Goal: Task Accomplishment & Management: Complete application form

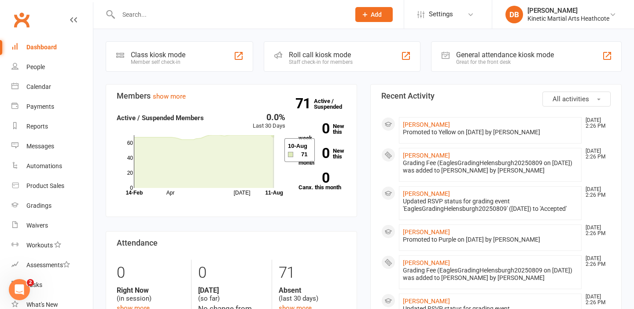
click at [273, 150] on icon at bounding box center [204, 161] width 140 height 53
click at [61, 83] on link "Calendar" at bounding box center [51, 87] width 81 height 20
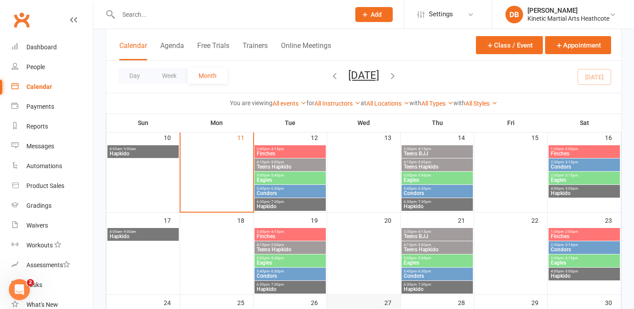
scroll to position [222, 0]
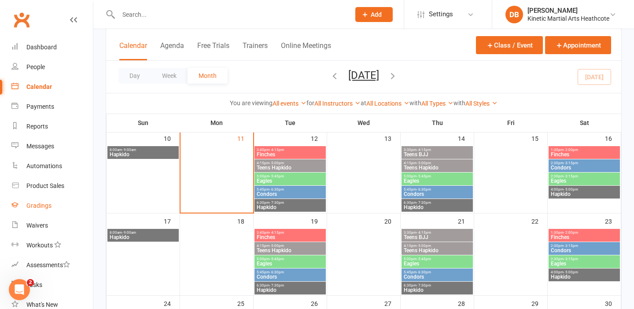
click at [48, 207] on div "Gradings" at bounding box center [38, 205] width 25 height 7
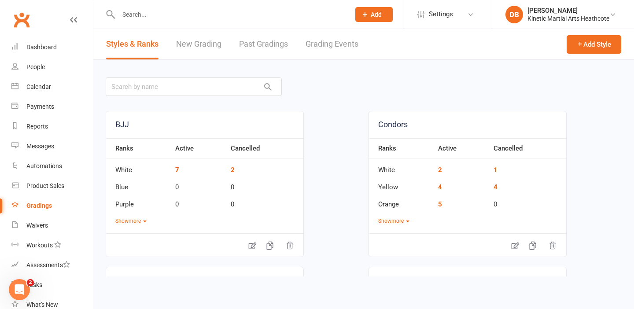
click at [345, 40] on link "Grading Events" at bounding box center [332, 44] width 53 height 30
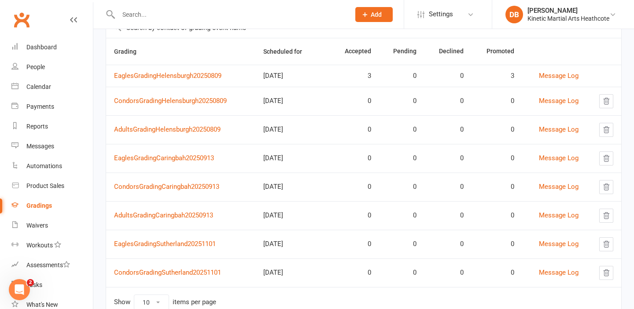
scroll to position [79, 0]
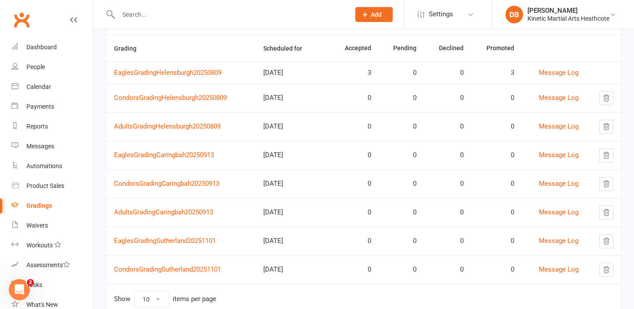
click at [146, 11] on input "text" at bounding box center [230, 14] width 228 height 12
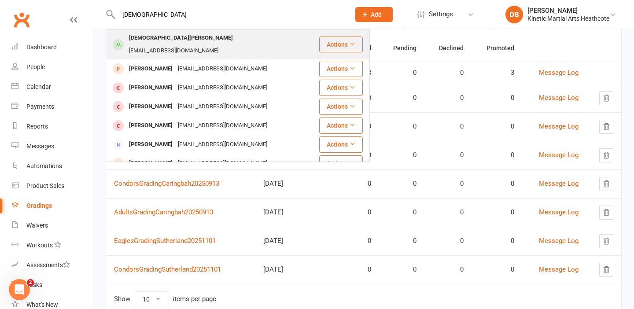
type input "[DEMOGRAPHIC_DATA]"
click at [153, 36] on div "[DEMOGRAPHIC_DATA][PERSON_NAME]" at bounding box center [180, 38] width 109 height 13
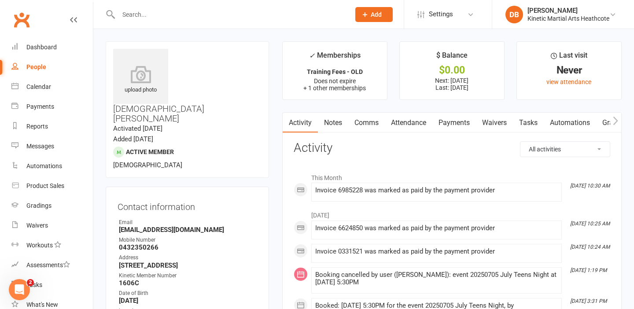
click at [442, 127] on link "Payments" at bounding box center [454, 123] width 44 height 20
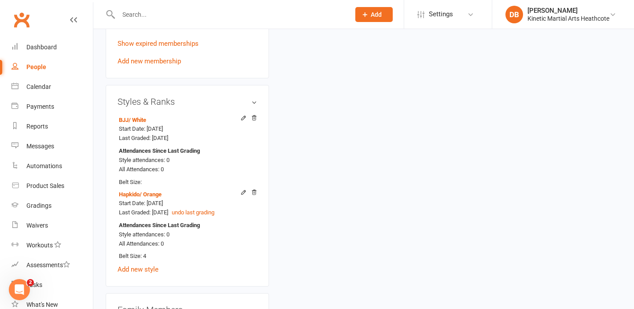
scroll to position [1049, 0]
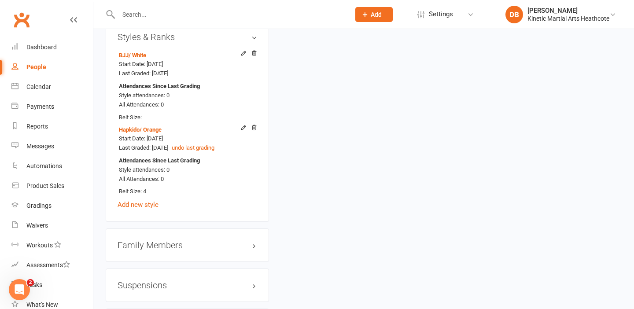
click at [253, 240] on h3 "Family Members" at bounding box center [188, 245] width 140 height 10
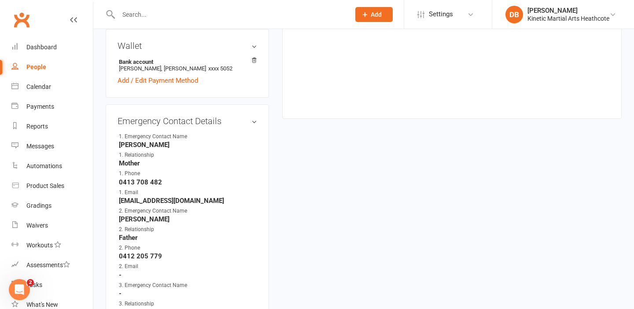
scroll to position [420, 0]
click at [42, 44] on div "Dashboard" at bounding box center [41, 47] width 30 height 7
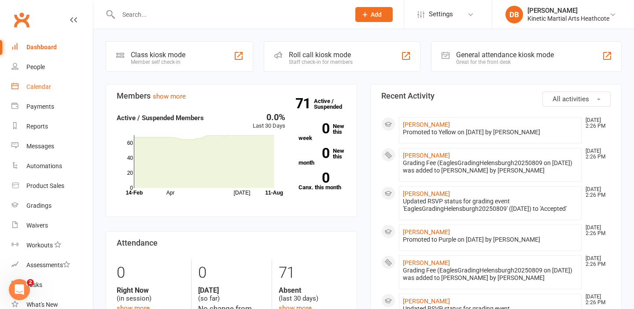
click at [51, 92] on link "Calendar" at bounding box center [51, 87] width 81 height 20
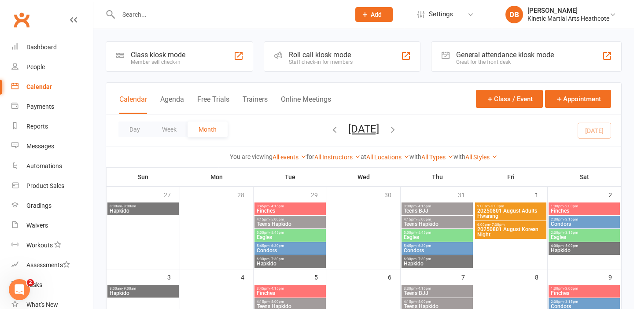
click at [388, 130] on span "[DATE] [DATE] Sun Mon Tue Wed Thu Fri Sat 27 28 29 30 31 01 02 03 04 05 06 07 0…" at bounding box center [364, 130] width 48 height 15
click at [398, 129] on icon "button" at bounding box center [393, 130] width 10 height 10
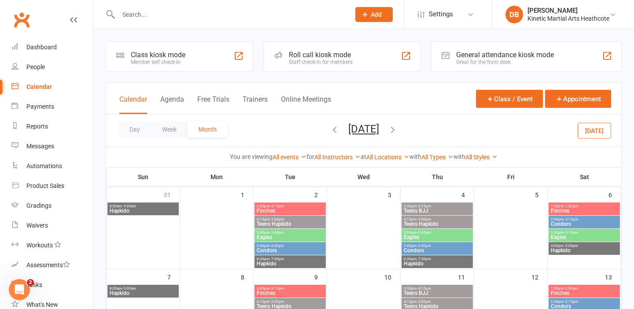
click at [388, 129] on span "[DATE] [DATE] Sun Mon Tue Wed Thu Fri Sat 27 28 29 30 31 01 02 03 04 05 06 07 0…" at bounding box center [364, 130] width 48 height 15
click at [398, 129] on icon "button" at bounding box center [393, 130] width 10 height 10
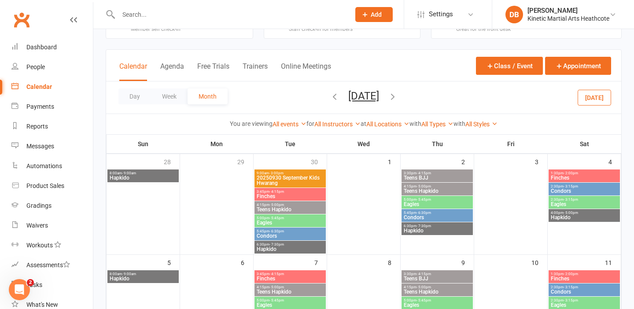
scroll to position [34, 0]
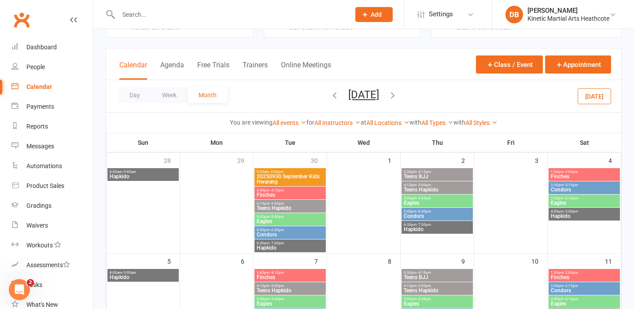
click at [330, 96] on icon "button" at bounding box center [335, 95] width 10 height 10
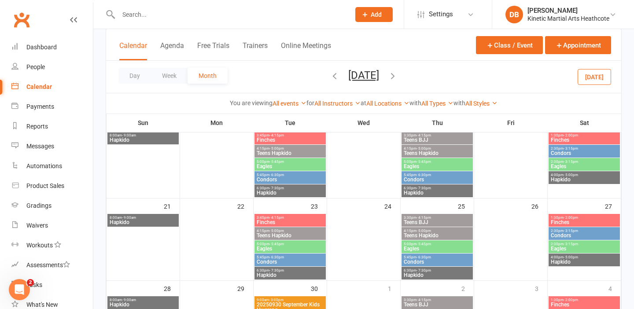
scroll to position [239, 0]
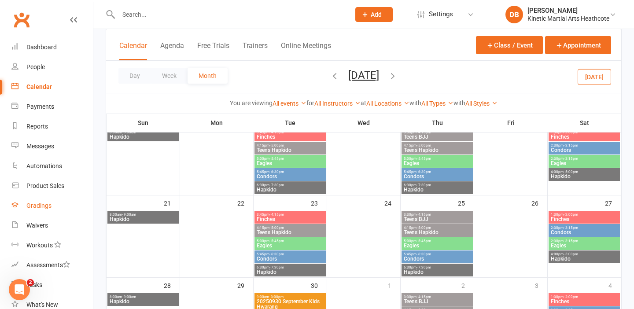
click at [54, 201] on link "Gradings" at bounding box center [51, 206] width 81 height 20
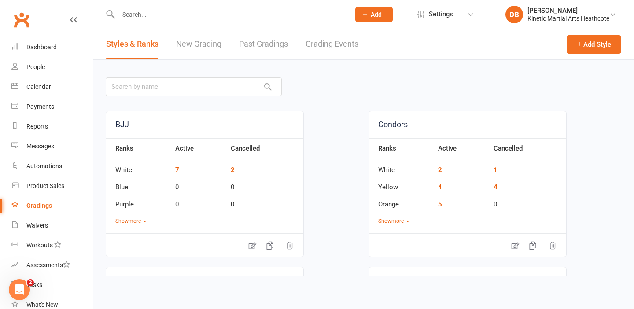
click at [328, 59] on link "Grading Events" at bounding box center [332, 44] width 53 height 30
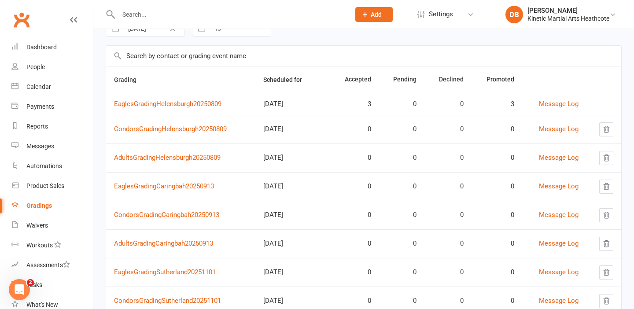
scroll to position [92, 0]
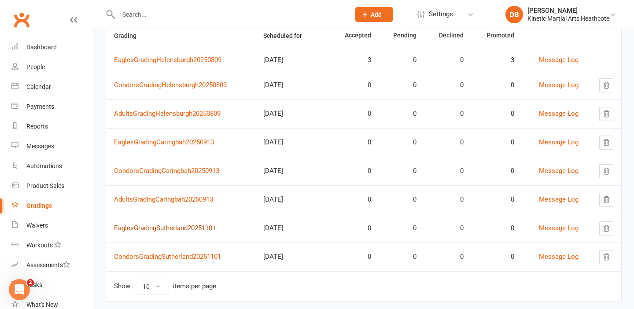
click at [206, 228] on link "EaglesGradingSutherland20251101" at bounding box center [165, 228] width 102 height 8
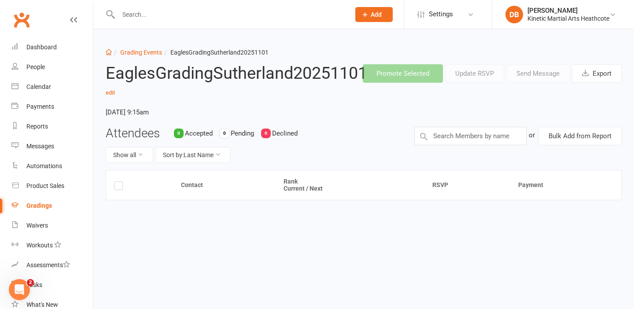
click at [53, 207] on link "Gradings" at bounding box center [51, 206] width 81 height 20
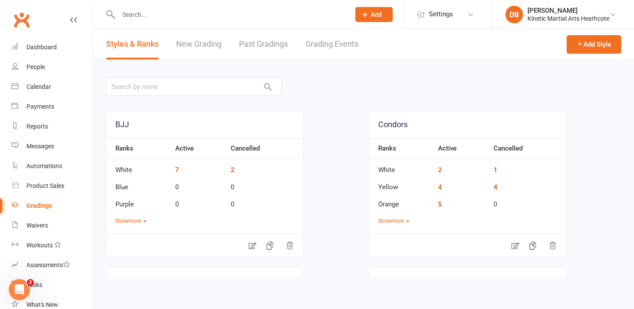
click at [316, 48] on link "Grading Events" at bounding box center [332, 44] width 53 height 30
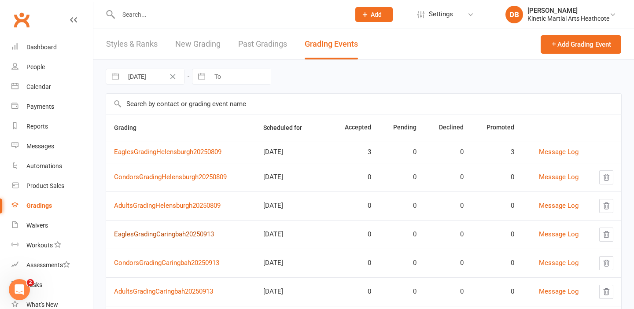
click at [171, 237] on link "EaglesGradingCaringbah20250913" at bounding box center [164, 234] width 100 height 8
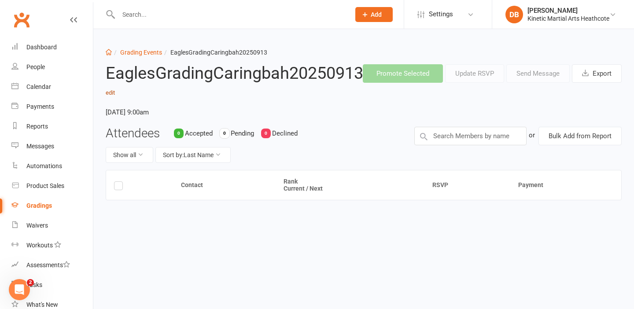
click at [109, 92] on link "edit" at bounding box center [110, 92] width 9 height 7
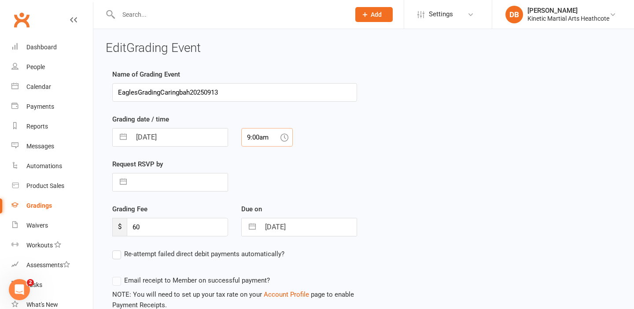
click at [257, 137] on input "9:00am" at bounding box center [267, 137] width 52 height 18
click at [260, 197] on div "9:30am" at bounding box center [267, 197] width 51 height 14
type input "9:30am"
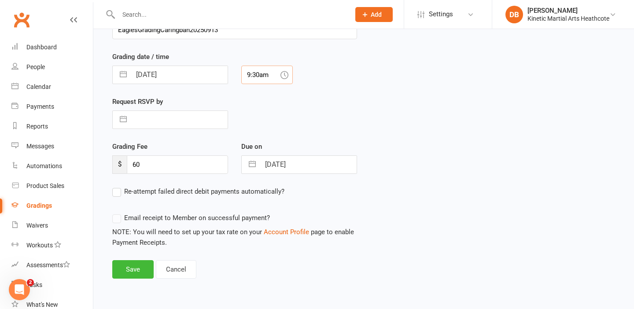
scroll to position [63, 0]
click at [140, 266] on button "Save" at bounding box center [132, 269] width 41 height 18
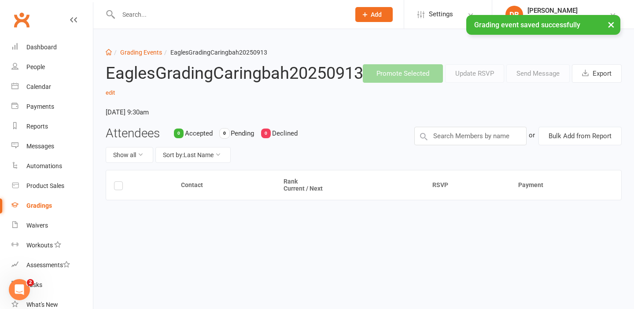
click at [43, 207] on div "Gradings" at bounding box center [39, 205] width 26 height 7
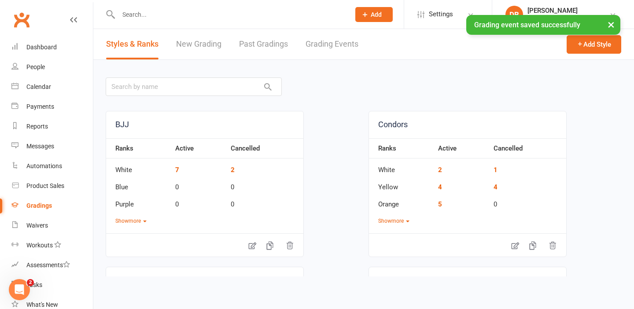
click at [335, 50] on link "Grading Events" at bounding box center [332, 44] width 53 height 30
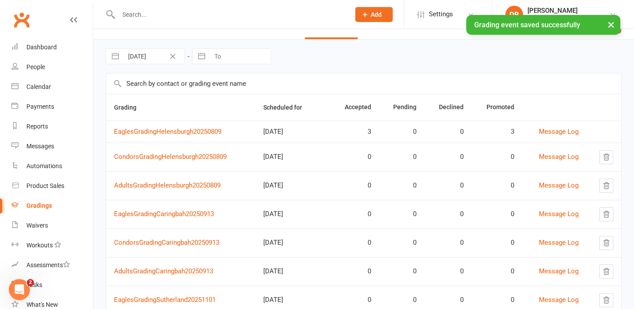
scroll to position [30, 0]
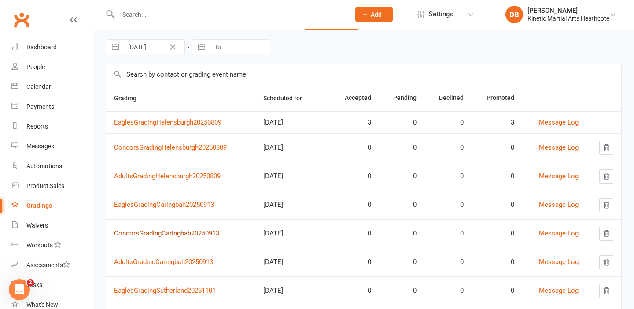
click at [184, 235] on link "CondorsGradingCaringbah20250913" at bounding box center [166, 233] width 105 height 8
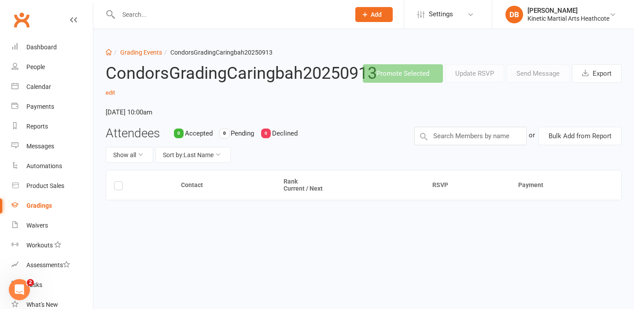
click at [116, 95] on h2 "CondorsGradingCaringbah20250913 edit" at bounding box center [209, 84] width 207 height 40
click at [113, 94] on link "edit" at bounding box center [110, 92] width 9 height 7
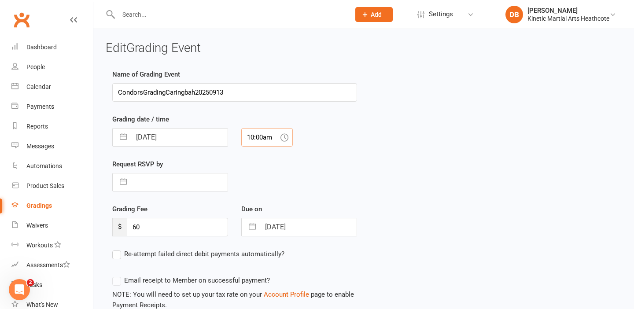
click at [273, 139] on input "10:00am" at bounding box center [267, 137] width 52 height 18
click at [268, 199] on div "10:30am" at bounding box center [267, 197] width 51 height 14
type input "10:30am"
click at [54, 205] on link "Gradings" at bounding box center [51, 206] width 81 height 20
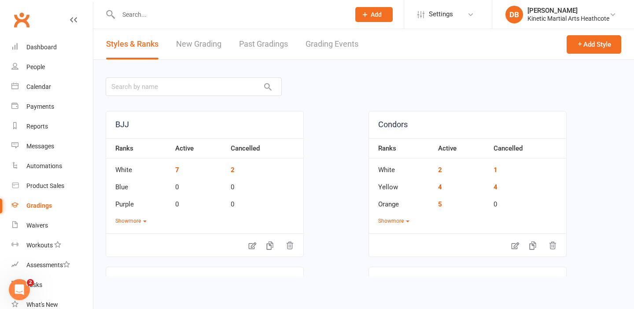
click at [337, 47] on link "Grading Events" at bounding box center [332, 44] width 53 height 30
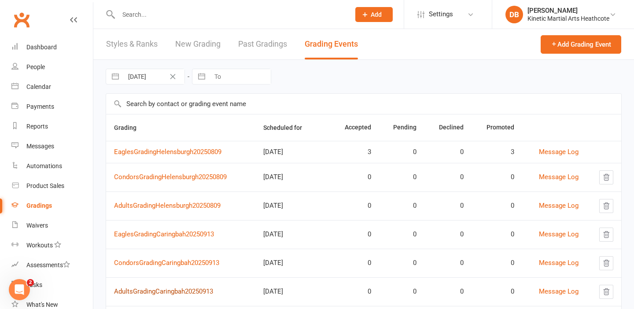
click at [151, 291] on link "AdultsGradingCaringbah20250913" at bounding box center [163, 292] width 99 height 8
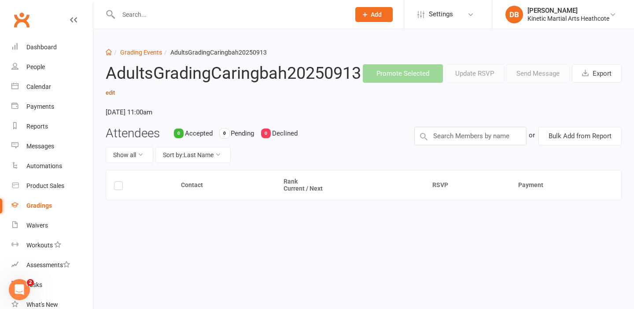
click at [112, 93] on link "edit" at bounding box center [110, 92] width 9 height 7
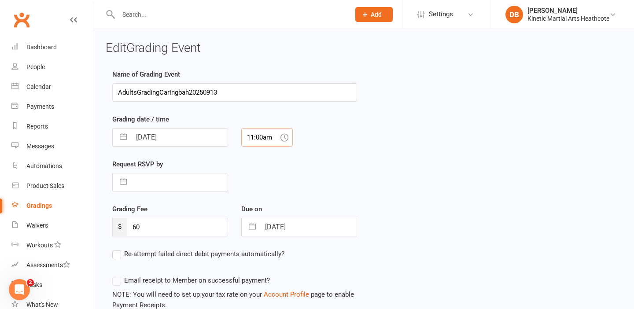
click at [254, 141] on input "11:00am" at bounding box center [267, 137] width 52 height 18
click at [262, 231] on div "12:00pm" at bounding box center [267, 225] width 51 height 14
type input "12:00pm"
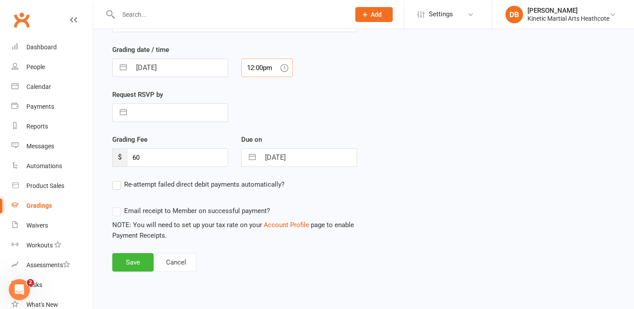
scroll to position [71, 0]
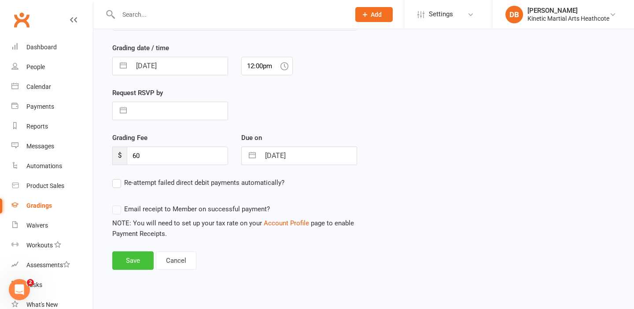
click at [131, 264] on button "Save" at bounding box center [132, 260] width 41 height 18
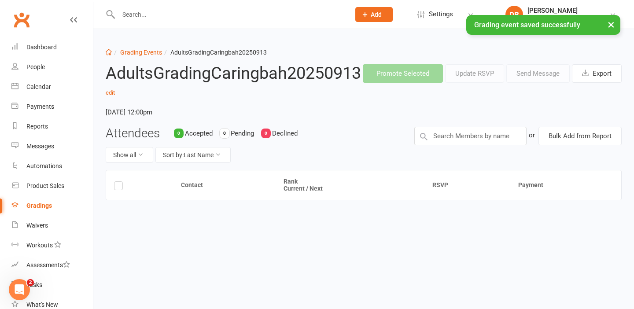
click at [44, 210] on link "Gradings" at bounding box center [51, 206] width 81 height 20
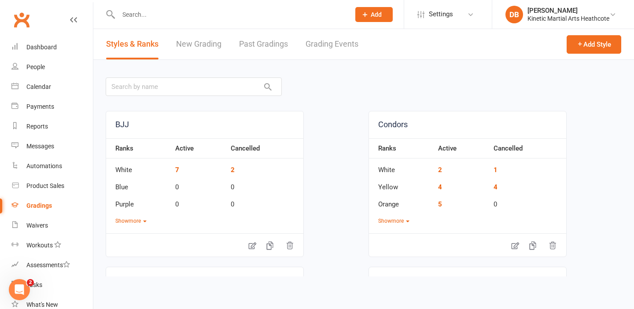
click at [314, 44] on link "Grading Events" at bounding box center [332, 44] width 53 height 30
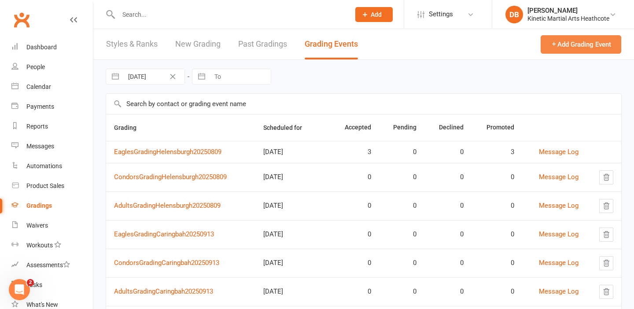
click at [568, 45] on button "Add Grading Event" at bounding box center [581, 44] width 81 height 18
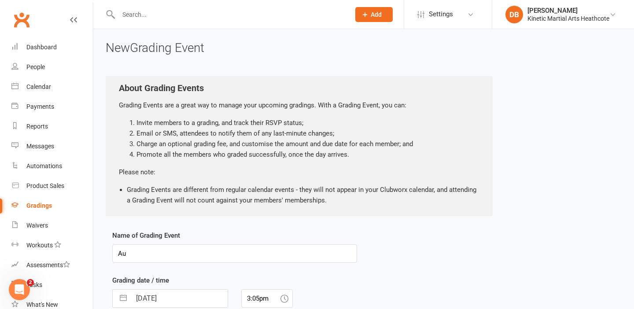
type input "A"
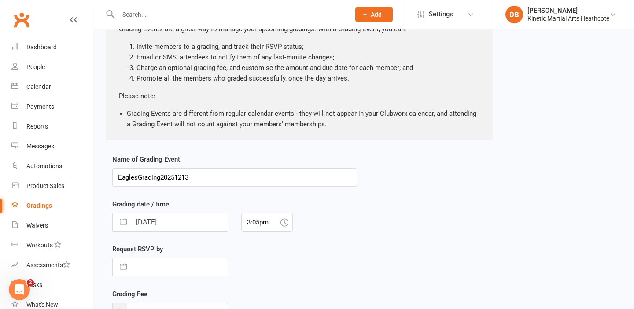
scroll to position [77, 0]
type input "EaglesGrading20251213"
select select "6"
select select "2025"
select select "7"
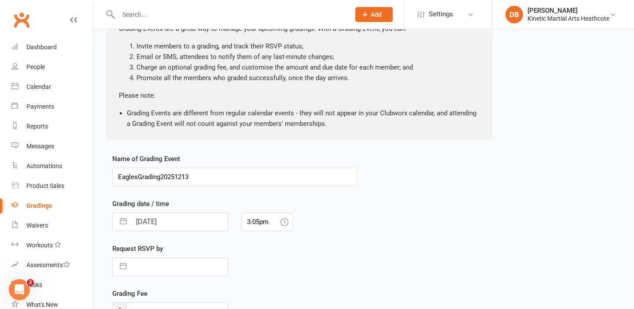
select select "2025"
select select "8"
select select "2025"
click at [151, 223] on input "[DATE]" at bounding box center [179, 222] width 96 height 18
click at [230, 257] on icon "Move forward to switch to the next month." at bounding box center [233, 257] width 7 height 4
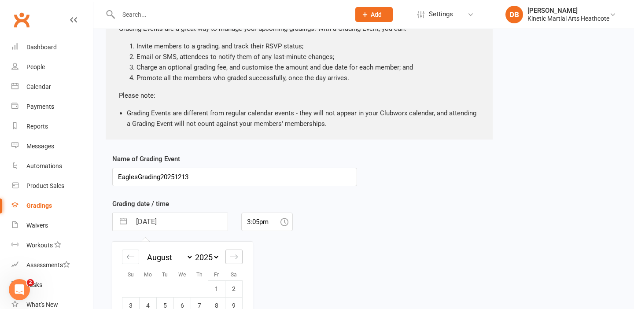
select select "9"
select select "2025"
click at [230, 257] on icon "Move forward to switch to the next month." at bounding box center [233, 257] width 7 height 4
select select "10"
select select "2025"
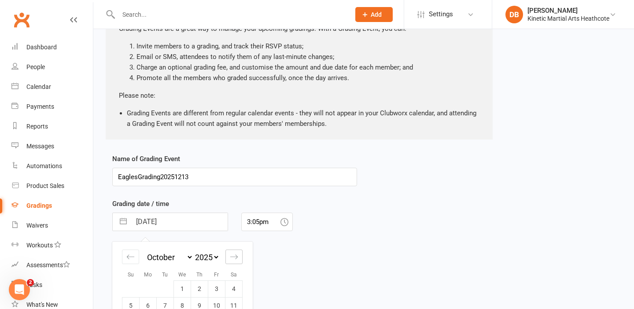
click at [230, 257] on icon "Move forward to switch to the next month." at bounding box center [233, 257] width 7 height 4
select select "11"
select select "2025"
click at [230, 257] on icon "Move forward to switch to the next month." at bounding box center [233, 257] width 7 height 4
select select "2026"
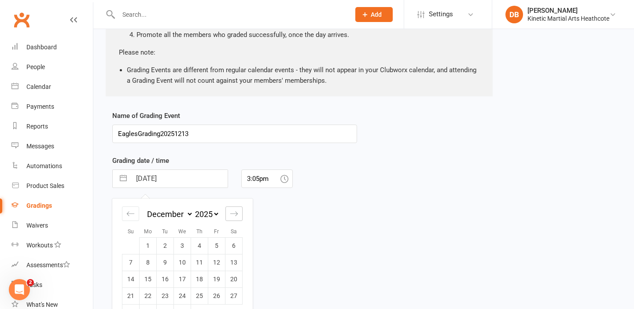
scroll to position [121, 0]
click at [236, 260] on td "13" at bounding box center [233, 261] width 17 height 17
type input "[DATE]"
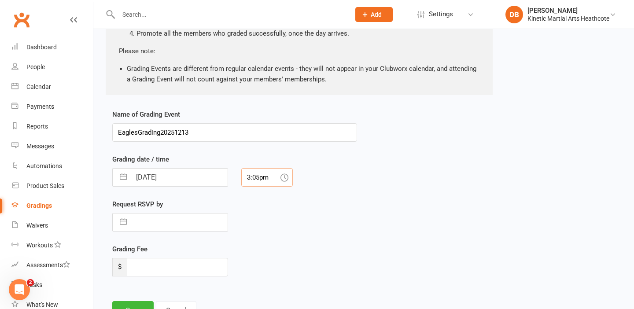
click at [254, 182] on input "3:05pm" at bounding box center [267, 177] width 52 height 18
click at [259, 240] on div "3:30pm" at bounding box center [267, 237] width 51 height 14
type input "3:30pm"
click at [183, 268] on input "number" at bounding box center [177, 267] width 101 height 18
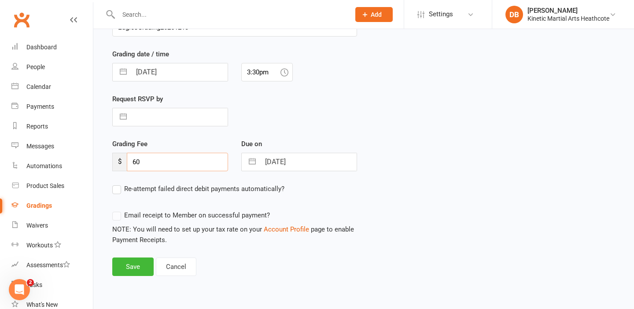
scroll to position [227, 0]
type input "60"
click at [128, 266] on button "Save" at bounding box center [132, 266] width 41 height 18
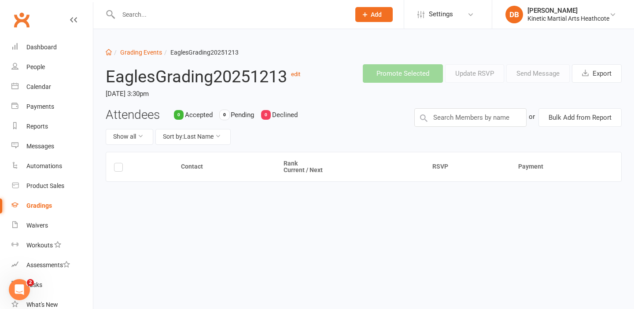
click at [51, 210] on link "Gradings" at bounding box center [51, 206] width 81 height 20
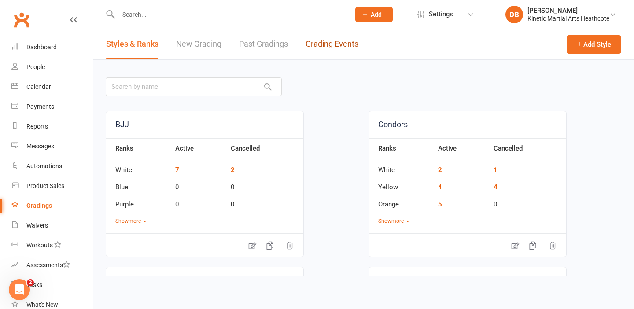
click at [337, 46] on link "Grading Events" at bounding box center [332, 44] width 53 height 30
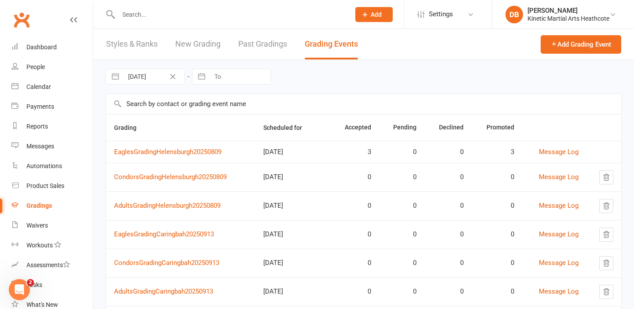
scroll to position [138, 0]
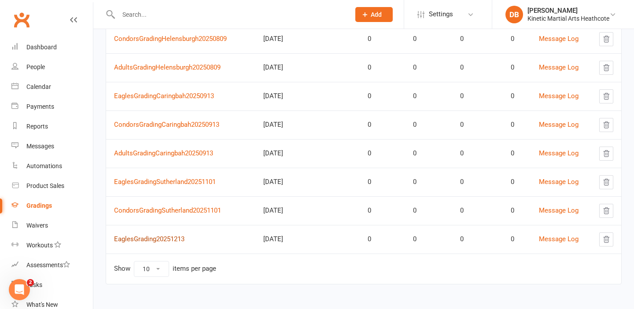
click at [150, 241] on link "EaglesGrading20251213" at bounding box center [149, 239] width 70 height 8
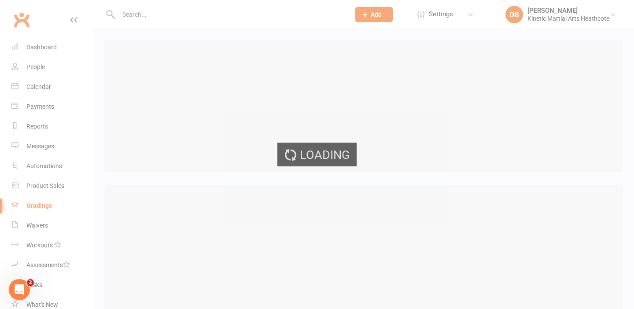
click at [155, 238] on div "Loading" at bounding box center [317, 154] width 634 height 309
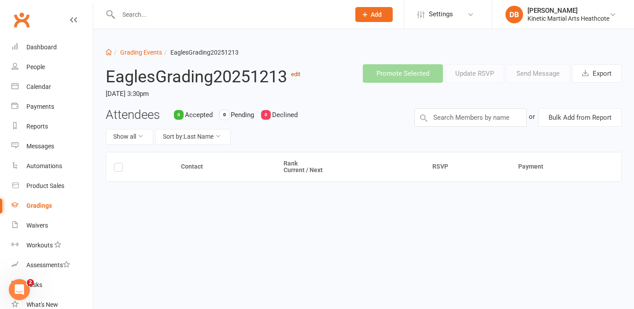
click at [296, 74] on link "edit" at bounding box center [295, 74] width 9 height 7
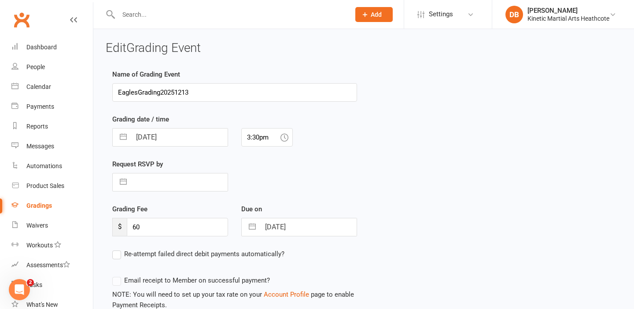
click at [161, 93] on input "EaglesGrading20251213" at bounding box center [234, 92] width 245 height 18
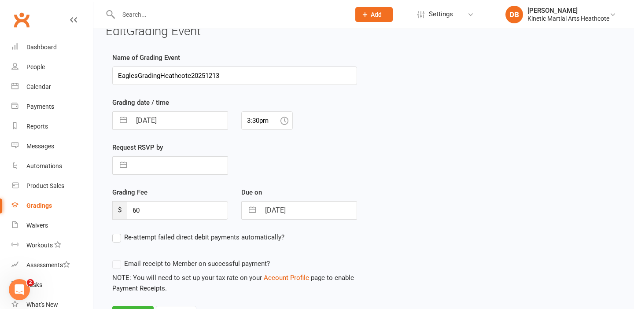
scroll to position [71, 0]
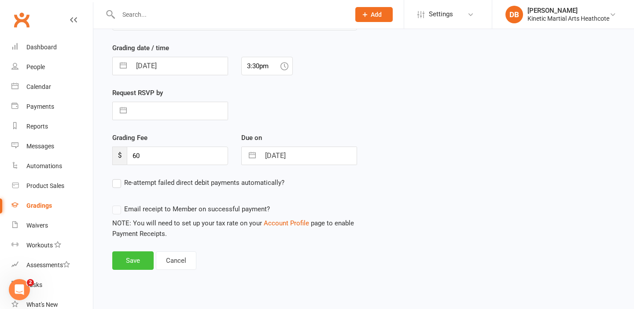
type input "EaglesGradingHeathcote20251213"
click at [136, 267] on button "Save" at bounding box center [132, 260] width 41 height 18
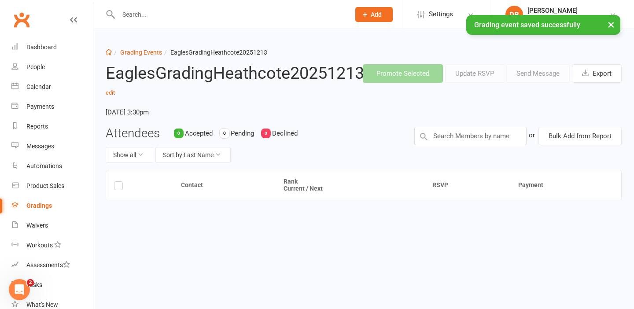
click at [48, 206] on div "Gradings" at bounding box center [39, 205] width 26 height 7
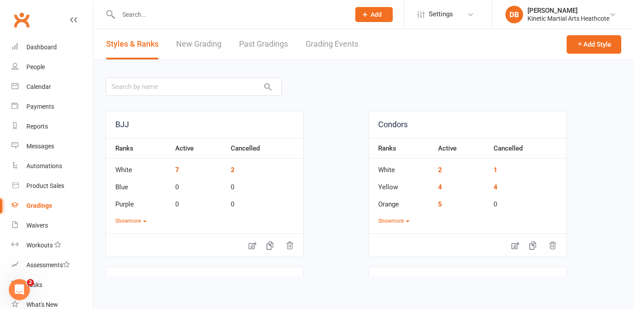
click at [351, 30] on link "Grading Events" at bounding box center [332, 44] width 53 height 30
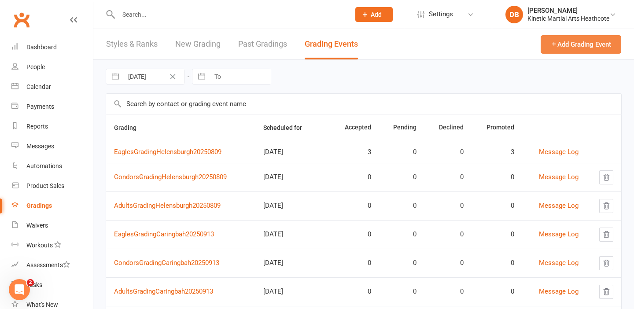
click at [565, 48] on button "Add Grading Event" at bounding box center [581, 44] width 81 height 18
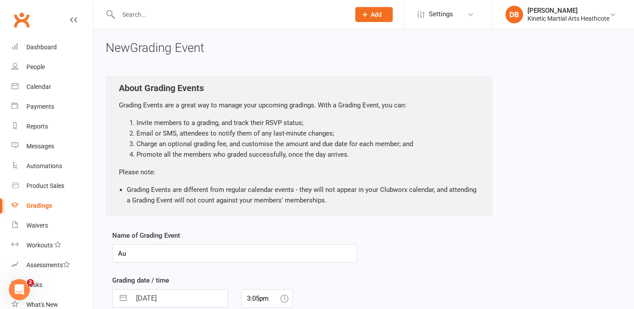
type input "A"
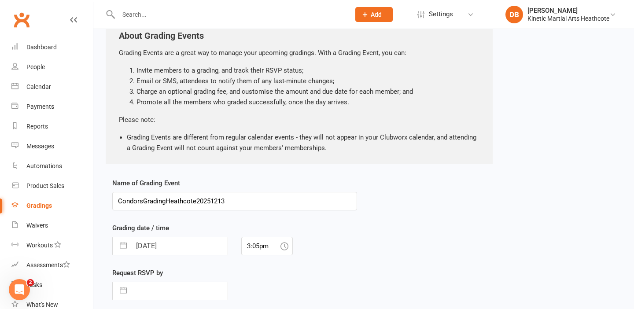
scroll to position [53, 0]
type input "CondorsGradingHeathcote20251213"
click at [149, 244] on input "[DATE]" at bounding box center [179, 245] width 96 height 18
select select "6"
select select "2025"
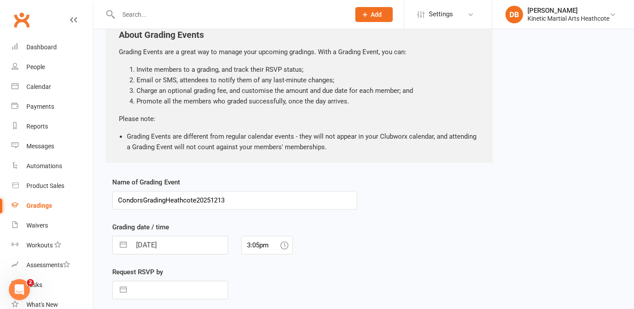
select select "7"
select select "2025"
select select "8"
select select "2025"
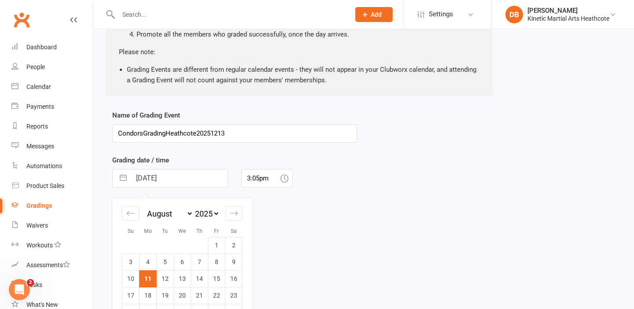
scroll to position [140, 0]
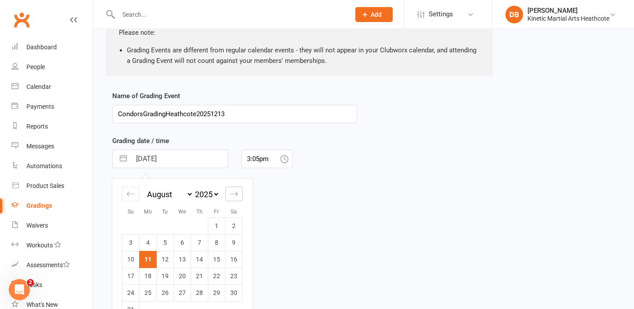
click at [234, 199] on div "Move forward to switch to the next month." at bounding box center [233, 194] width 17 height 15
select select "9"
select select "2025"
click at [234, 199] on div "Move forward to switch to the next month." at bounding box center [233, 194] width 17 height 15
select select "10"
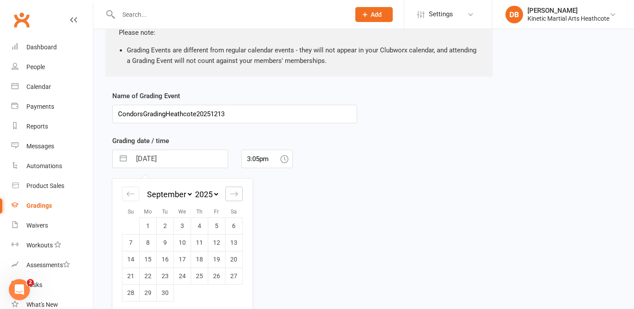
select select "2025"
click at [234, 199] on div "Move forward to switch to the next month." at bounding box center [233, 194] width 17 height 15
select select "11"
select select "2025"
click at [234, 199] on div "Move forward to switch to the next month." at bounding box center [233, 194] width 17 height 15
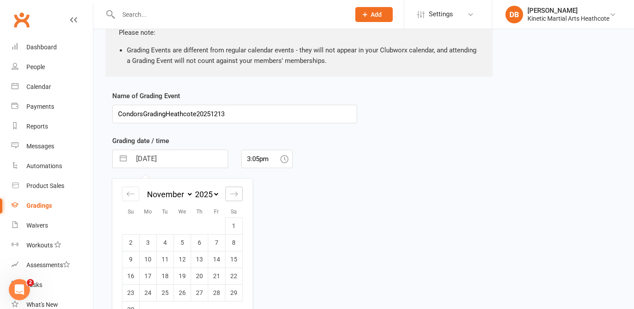
select select "2026"
click at [229, 244] on td "13" at bounding box center [233, 242] width 17 height 17
type input "[DATE]"
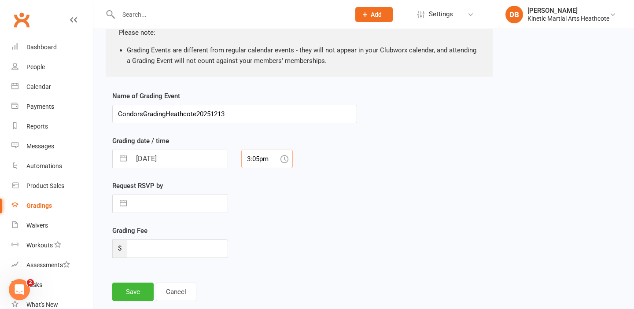
click at [268, 164] on input "3:05pm" at bounding box center [267, 159] width 52 height 18
click at [265, 241] on div "4:30pm" at bounding box center [267, 241] width 51 height 14
type input "4:30pm"
click at [204, 247] on input "number" at bounding box center [177, 249] width 101 height 18
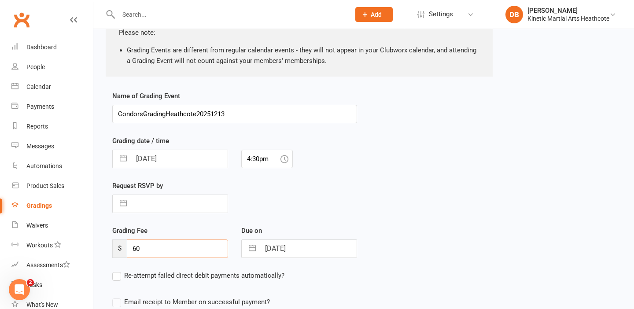
scroll to position [233, 0]
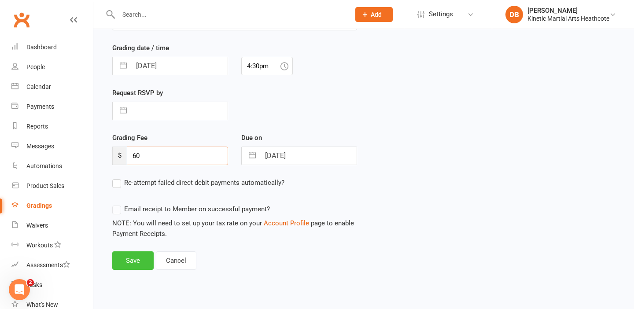
type input "60"
click at [127, 258] on button "Save" at bounding box center [132, 260] width 41 height 18
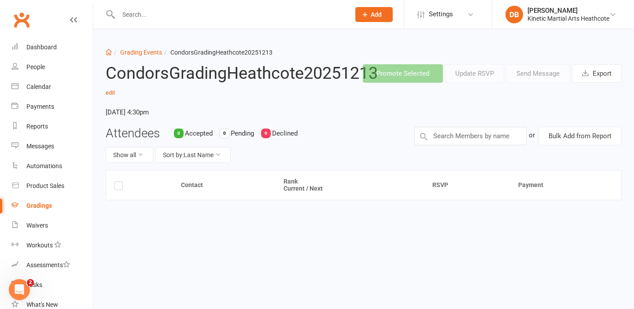
click at [60, 208] on link "Gradings" at bounding box center [51, 206] width 81 height 20
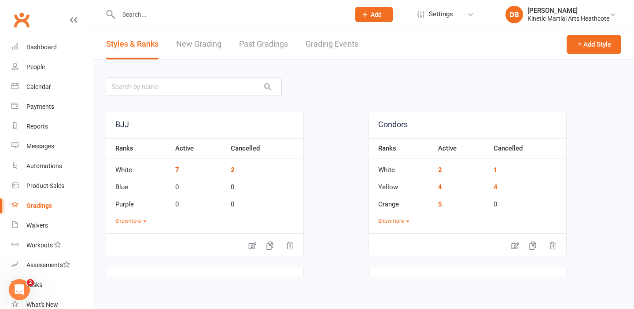
click at [342, 41] on link "Grading Events" at bounding box center [332, 44] width 53 height 30
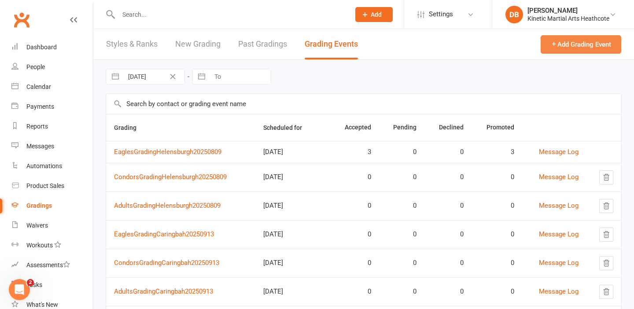
click at [607, 39] on button "Add Grading Event" at bounding box center [581, 44] width 81 height 18
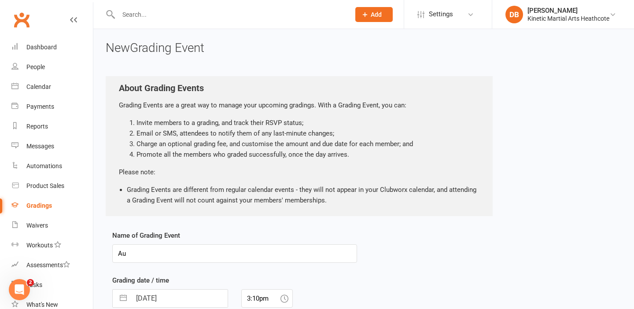
type input "A"
type input "AdultsGradingHeathcote20251213"
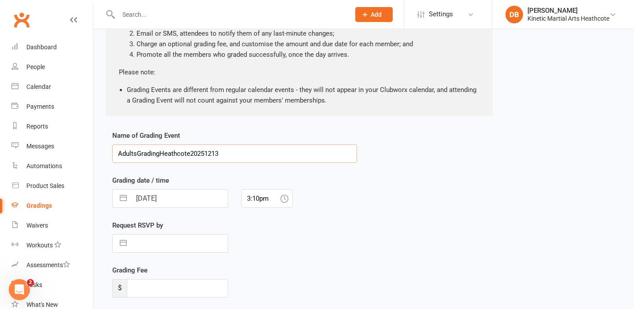
scroll to position [135, 0]
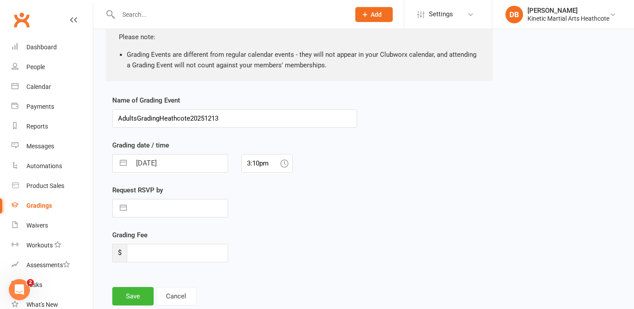
click at [144, 153] on div "Grading date / time [DATE] Navigate forward to interact with the calendar and s…" at bounding box center [234, 156] width 245 height 33
click at [152, 162] on input "[DATE]" at bounding box center [179, 164] width 96 height 18
select select "6"
select select "2025"
select select "7"
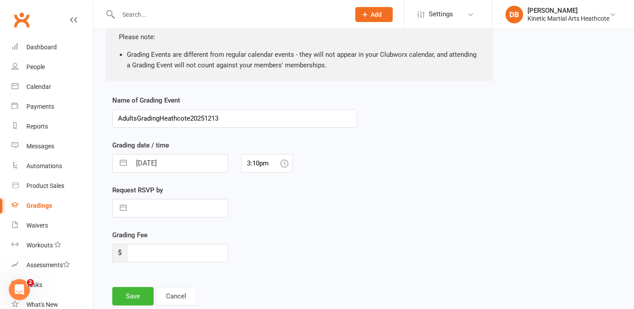
select select "2025"
select select "8"
select select "2025"
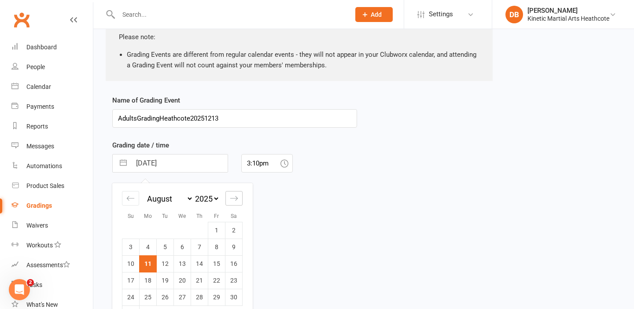
click at [238, 199] on div "Move forward to switch to the next month." at bounding box center [233, 198] width 17 height 15
select select "9"
select select "2025"
click at [238, 199] on div "Move forward to switch to the next month." at bounding box center [233, 198] width 17 height 15
select select "10"
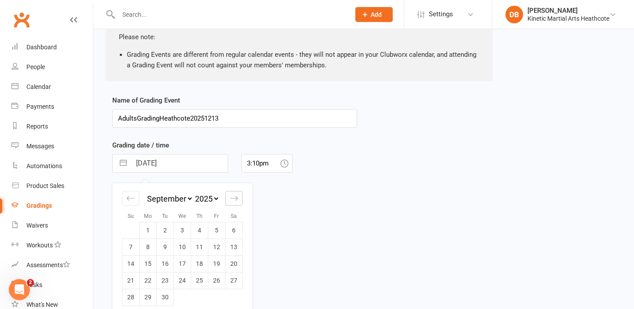
select select "2025"
click at [238, 199] on div "Move forward to switch to the next month." at bounding box center [233, 198] width 17 height 15
select select "11"
select select "2025"
click at [238, 199] on div "Move forward to switch to the next month." at bounding box center [233, 198] width 17 height 15
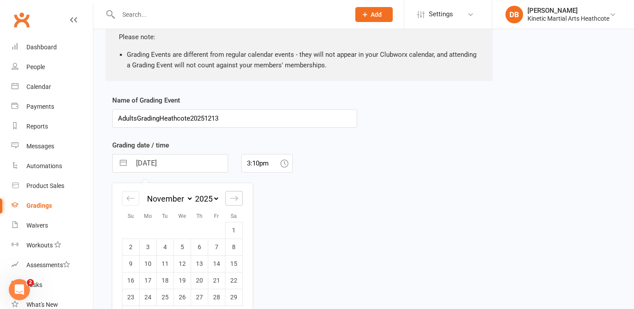
select select "2026"
click at [236, 242] on td "13" at bounding box center [233, 247] width 17 height 17
type input "[DATE]"
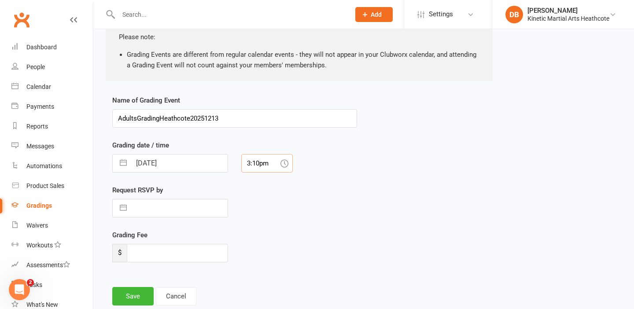
click at [272, 161] on input "3:10pm" at bounding box center [267, 163] width 52 height 18
click at [262, 242] on div "5:30pm" at bounding box center [267, 240] width 51 height 14
type input "5:30pm"
click at [199, 253] on input "number" at bounding box center [177, 253] width 101 height 18
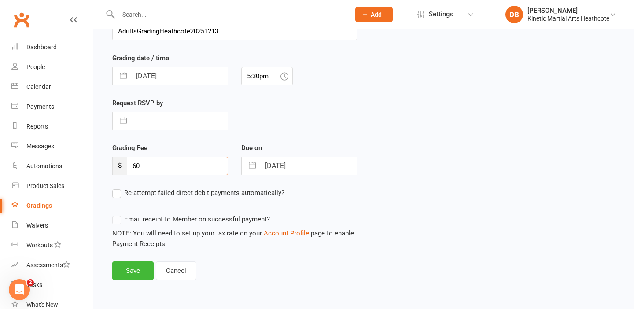
scroll to position [233, 0]
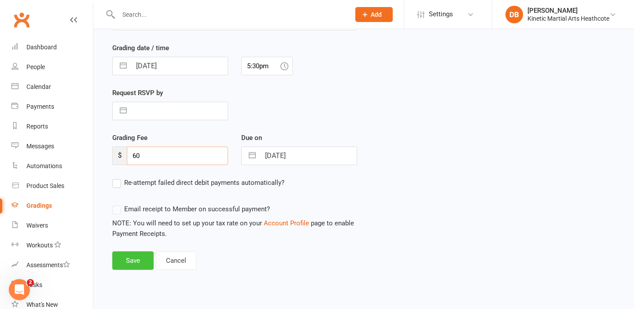
type input "60"
click at [139, 258] on button "Save" at bounding box center [132, 260] width 41 height 18
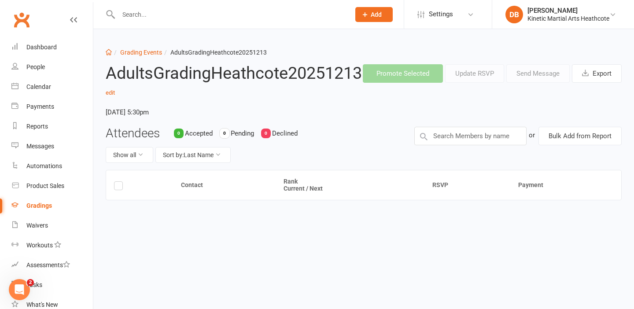
click at [52, 204] on link "Gradings" at bounding box center [51, 206] width 81 height 20
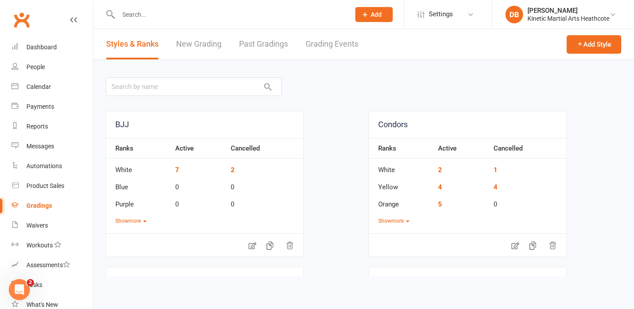
click at [345, 48] on link "Grading Events" at bounding box center [332, 44] width 53 height 30
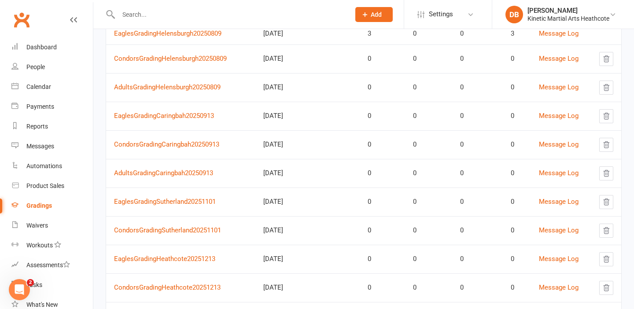
scroll to position [167, 0]
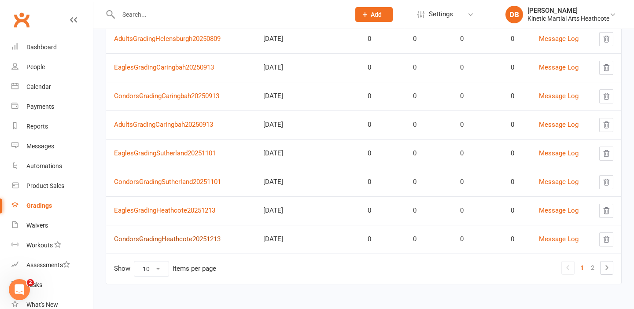
click at [188, 240] on link "CondorsGradingHeathcote20251213" at bounding box center [167, 239] width 107 height 8
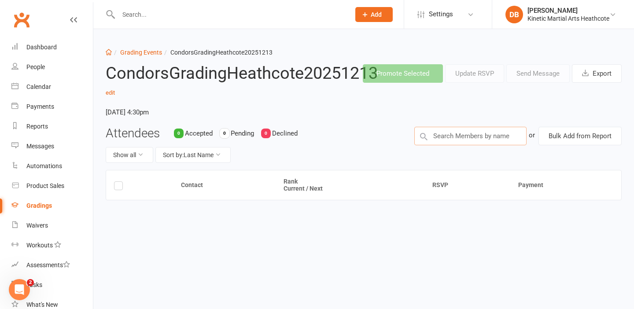
click at [449, 129] on input "text" at bounding box center [470, 136] width 112 height 18
type input "xande"
click at [449, 155] on div "[PERSON_NAME] : Condors (Current Rank: [PERSON_NAME] ) - Not ready to grade" at bounding box center [470, 157] width 104 height 18
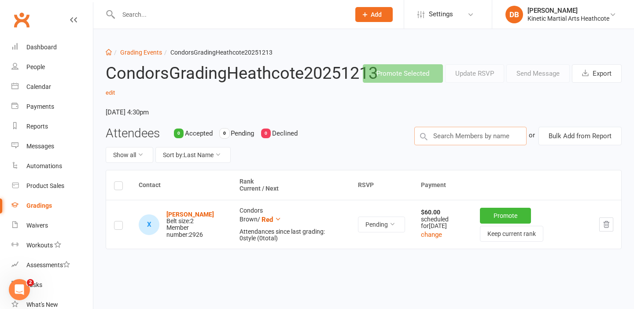
click at [451, 137] on input "text" at bounding box center [470, 136] width 112 height 18
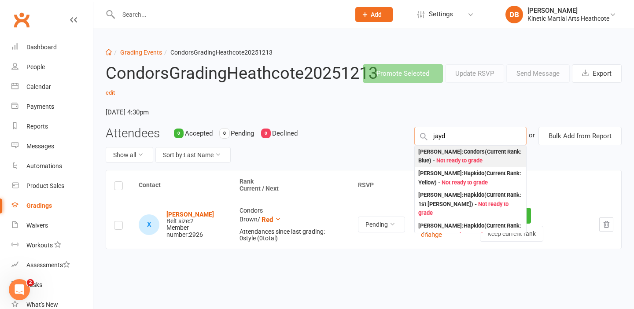
type input "jayd"
click at [452, 154] on div "[PERSON_NAME] : Condors (Current Rank: Blue ) - Not ready to grade" at bounding box center [470, 157] width 104 height 18
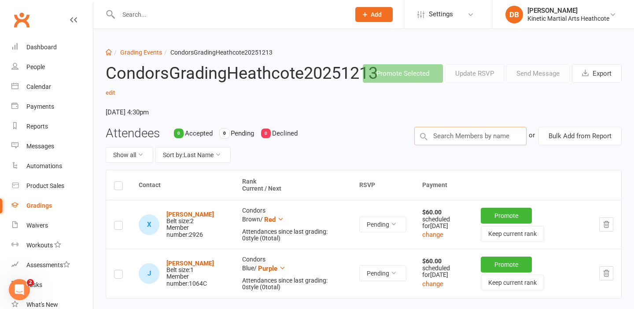
click at [461, 138] on input "text" at bounding box center [470, 136] width 112 height 18
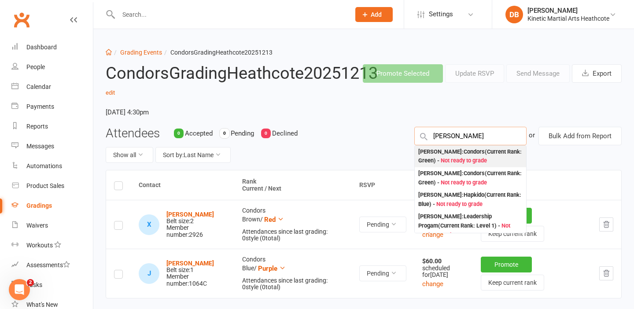
type input "[PERSON_NAME]"
click at [465, 150] on div "[PERSON_NAME] : Condors (Current Rank: Green ) - Not ready to grade" at bounding box center [470, 157] width 104 height 18
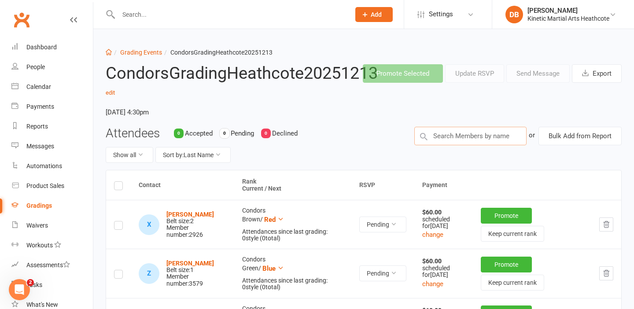
click at [468, 138] on input "text" at bounding box center [470, 136] width 112 height 18
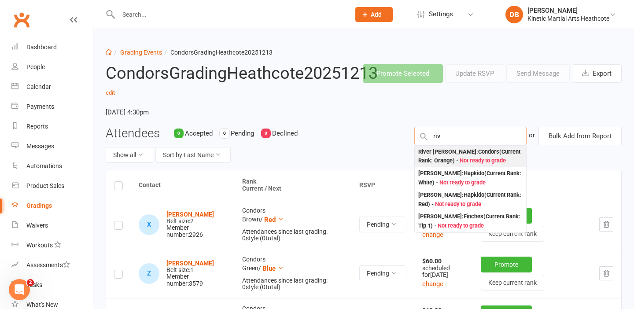
type input "riv"
click at [471, 155] on div "River [PERSON_NAME] : Condors (Current Rank: Orange ) - Not ready to grade" at bounding box center [470, 157] width 104 height 18
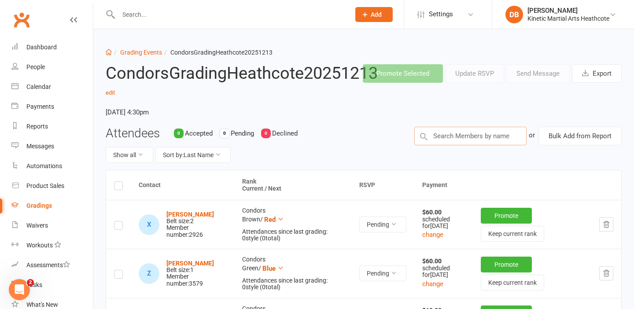
click at [473, 139] on input "text" at bounding box center [470, 136] width 112 height 18
type input "add"
click at [468, 155] on div "Addison Chain : Condors (Current Rank: Orange ) - Not ready to grade" at bounding box center [470, 157] width 104 height 18
click at [468, 137] on input "text" at bounding box center [470, 136] width 112 height 18
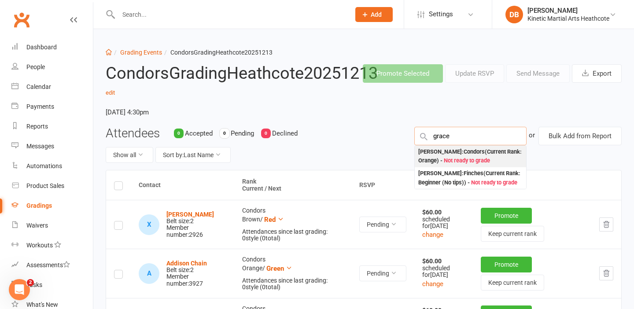
type input "grace"
click at [473, 160] on span "Not ready to grade" at bounding box center [467, 160] width 46 height 7
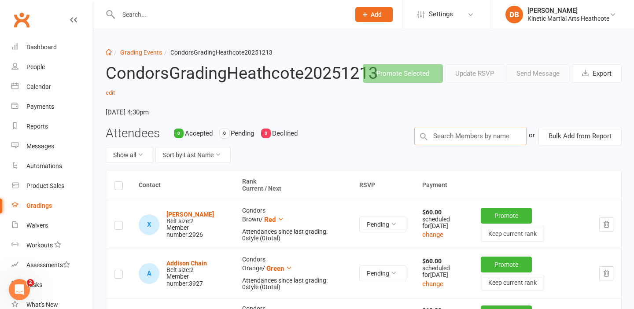
click at [476, 140] on input "text" at bounding box center [470, 136] width 112 height 18
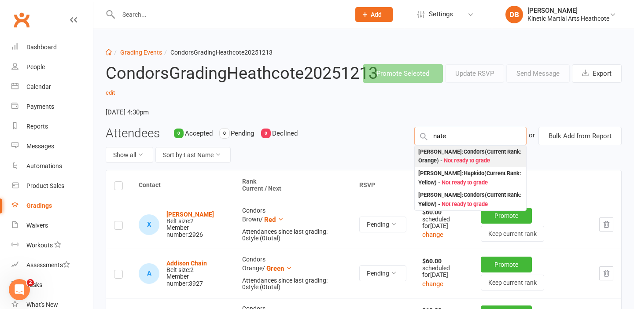
type input "nate"
click at [474, 156] on div "[PERSON_NAME] : Condors (Current Rank: Orange ) - Not ready to grade" at bounding box center [470, 157] width 104 height 18
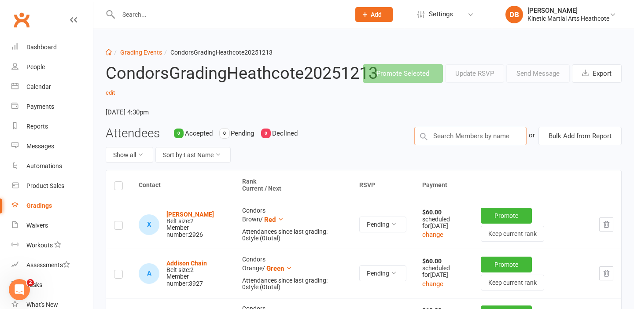
click at [477, 136] on input "text" at bounding box center [470, 136] width 112 height 18
click at [475, 138] on input "text" at bounding box center [470, 136] width 112 height 18
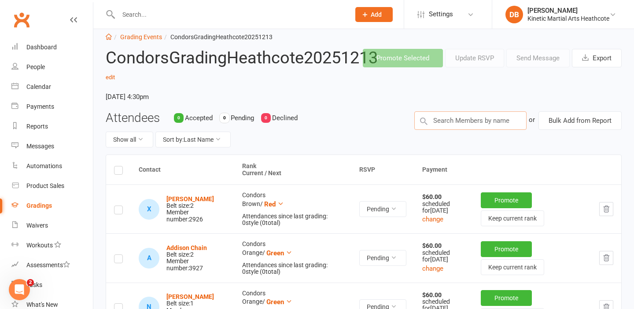
scroll to position [8, 0]
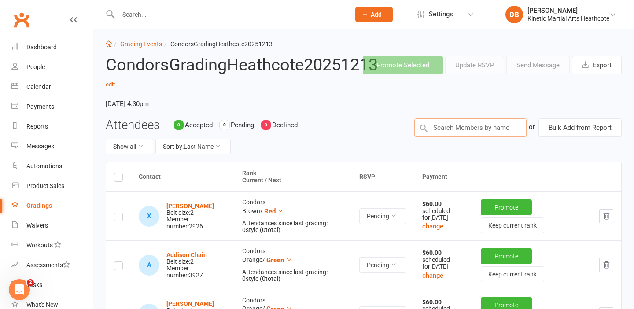
click at [467, 129] on input "text" at bounding box center [470, 127] width 112 height 18
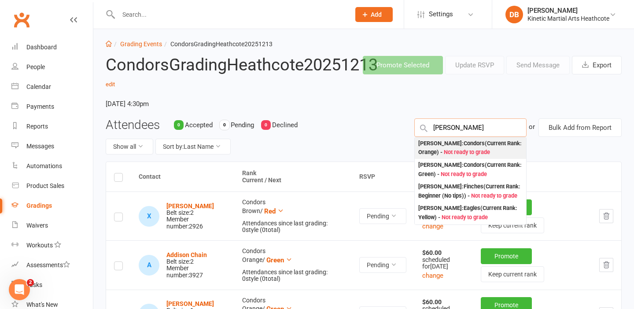
type input "[PERSON_NAME]"
click at [461, 148] on div "[PERSON_NAME] : Condors (Current Rank: Orange ) - Not ready to grade" at bounding box center [470, 148] width 104 height 18
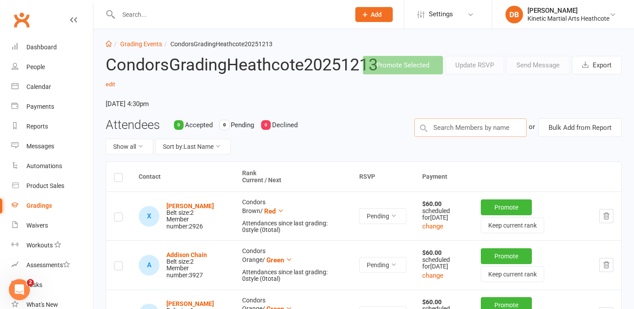
click at [462, 125] on input "text" at bounding box center [470, 127] width 112 height 18
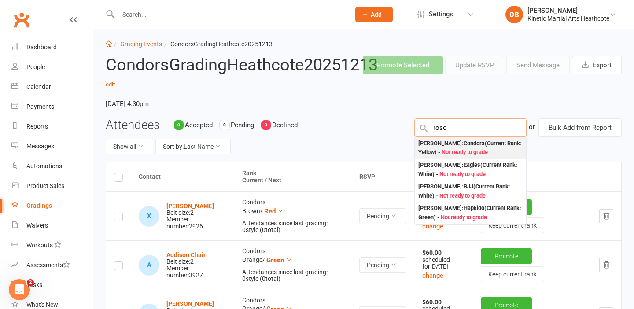
type input "rose"
click at [458, 143] on div "[PERSON_NAME] : Condors (Current Rank: Yellow ) - Not ready to grade" at bounding box center [470, 148] width 104 height 18
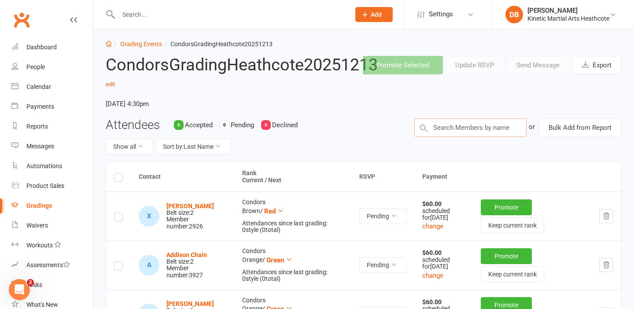
click at [469, 122] on input "text" at bounding box center [470, 127] width 112 height 18
type input "g"
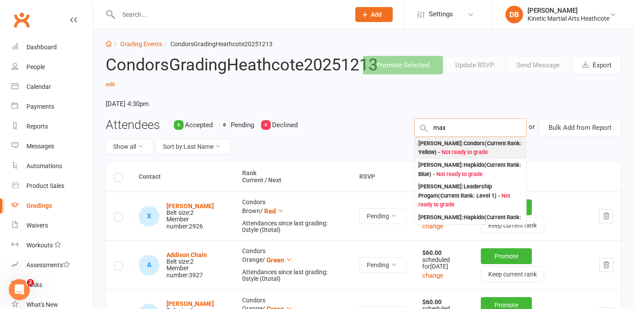
type input "max"
click at [469, 142] on div "[PERSON_NAME] : Condors (Current Rank: Yellow ) - Not ready to grade" at bounding box center [470, 148] width 104 height 18
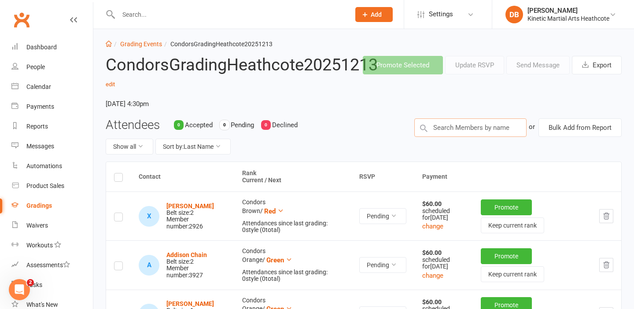
click at [472, 129] on input "text" at bounding box center [470, 127] width 112 height 18
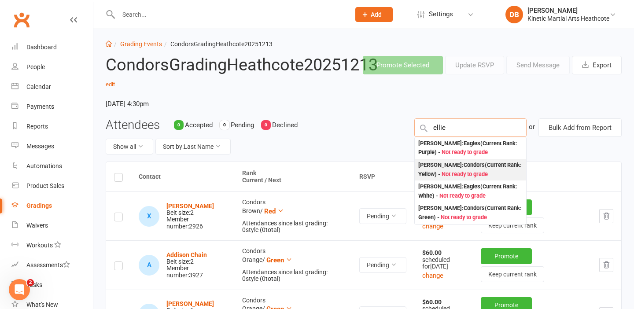
type input "ellie"
click at [470, 167] on div "[PERSON_NAME] : Condors (Current Rank: Yellow ) - Not ready to grade" at bounding box center [470, 170] width 104 height 18
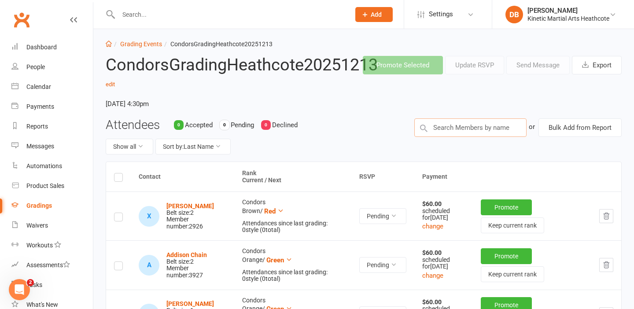
click at [451, 131] on input "text" at bounding box center [470, 127] width 112 height 18
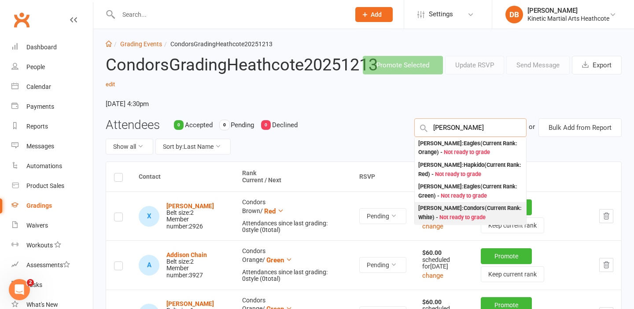
type input "[PERSON_NAME]"
click at [461, 207] on div "[PERSON_NAME] Pandoleon : Condors (Current Rank: White ) - Not ready to grade" at bounding box center [470, 213] width 104 height 18
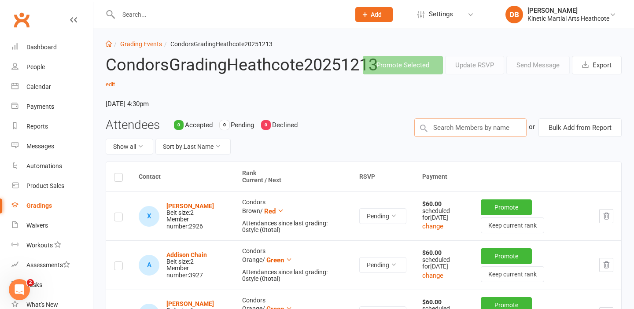
click at [480, 128] on input "text" at bounding box center [470, 127] width 112 height 18
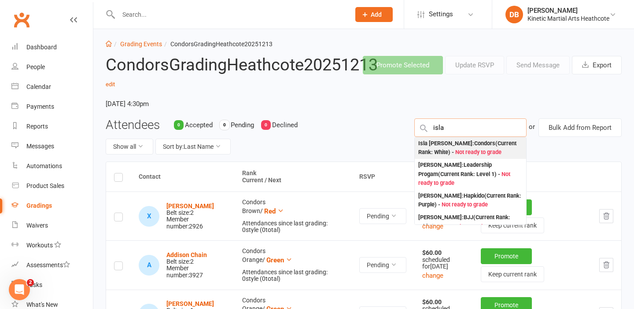
type input "isla"
click at [476, 149] on span "Not ready to grade" at bounding box center [478, 152] width 46 height 7
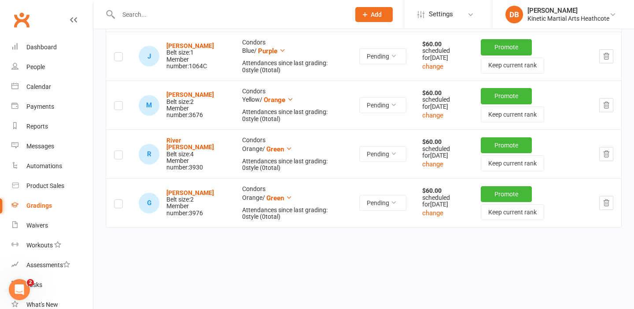
scroll to position [616, 0]
click at [51, 206] on div "Gradings" at bounding box center [39, 205] width 26 height 7
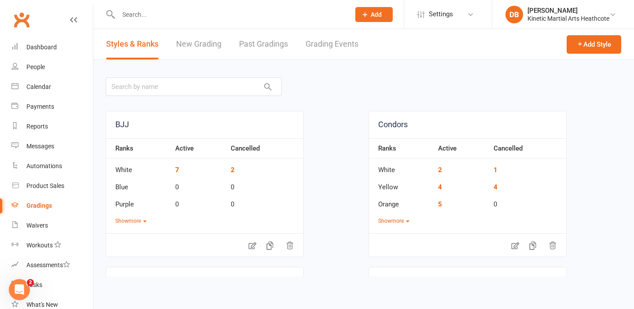
click at [323, 58] on link "Grading Events" at bounding box center [332, 44] width 53 height 30
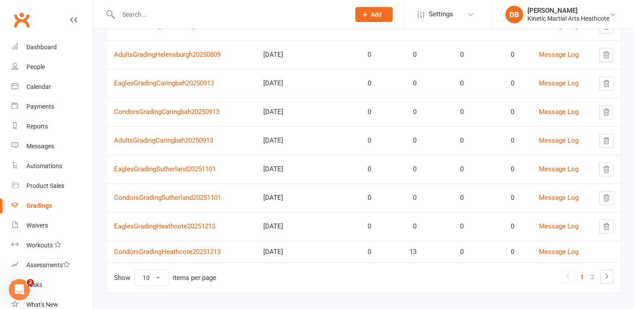
scroll to position [160, 0]
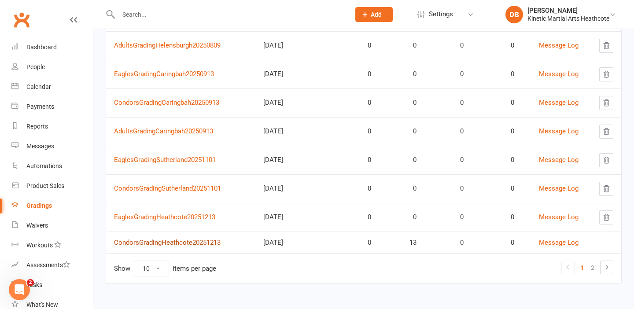
click at [211, 245] on link "CondorsGradingHeathcote20251213" at bounding box center [167, 243] width 107 height 8
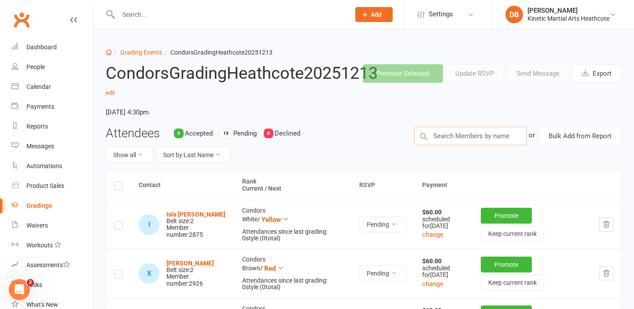
click at [456, 142] on input "text" at bounding box center [470, 136] width 112 height 18
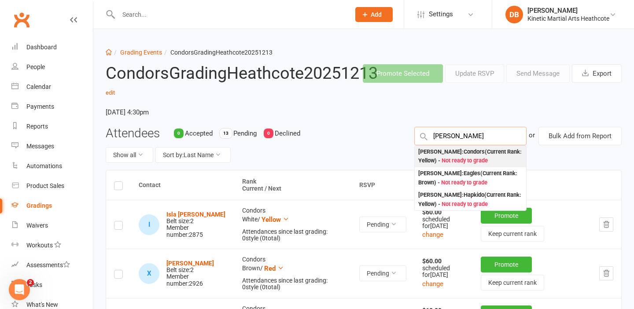
type input "[PERSON_NAME]"
click at [458, 154] on div "[PERSON_NAME] : Condors (Current Rank: Yellow ) - Not ready to grade" at bounding box center [470, 157] width 104 height 18
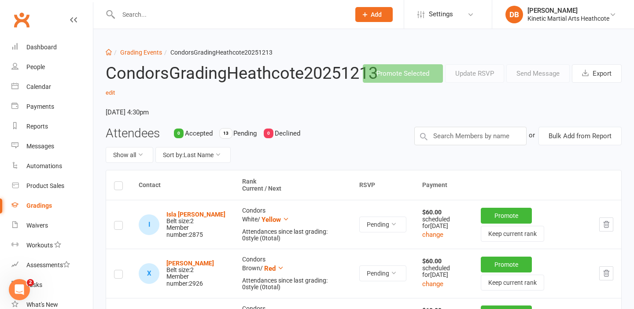
click at [44, 214] on link "Gradings" at bounding box center [51, 206] width 81 height 20
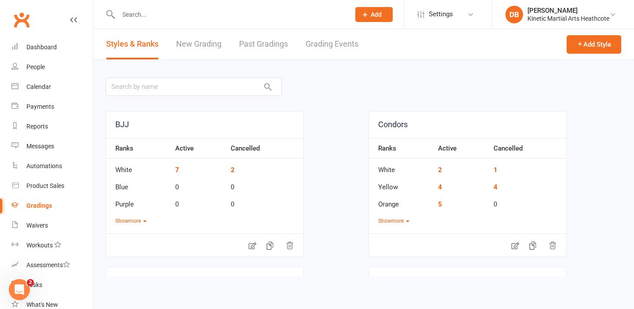
click at [319, 56] on link "Grading Events" at bounding box center [332, 44] width 53 height 30
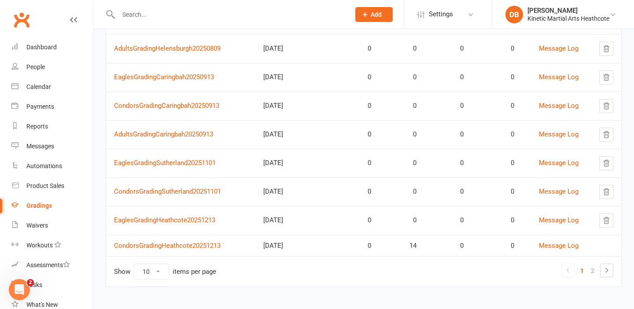
scroll to position [158, 0]
